Goal: Navigation & Orientation: Find specific page/section

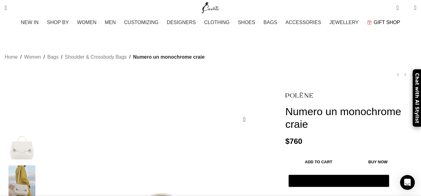
click at [367, 23] on img "Main navigation" at bounding box center [369, 22] width 5 height 4
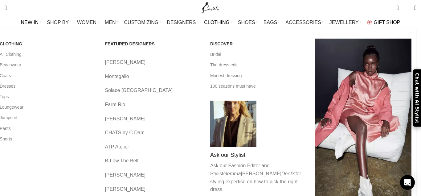
click at [225, 65] on link "The dress edit" at bounding box center [258, 64] width 96 height 10
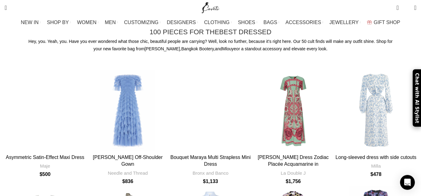
scroll to position [69, 0]
